Goal: Task Accomplishment & Management: Manage account settings

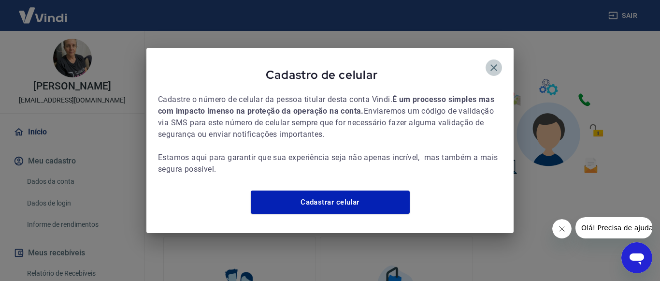
click at [496, 64] on icon "button" at bounding box center [494, 67] width 7 height 7
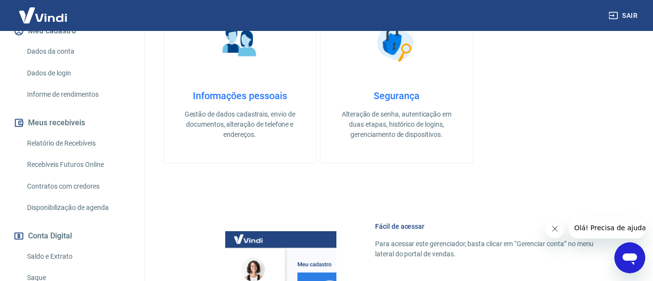
scroll to position [234, 0]
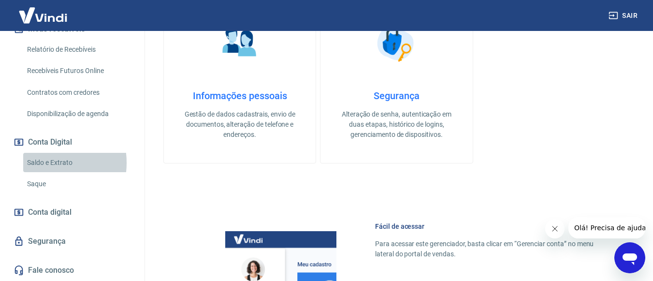
click at [44, 162] on link "Saldo e Extrato" at bounding box center [78, 163] width 110 height 20
